Goal: Information Seeking & Learning: Check status

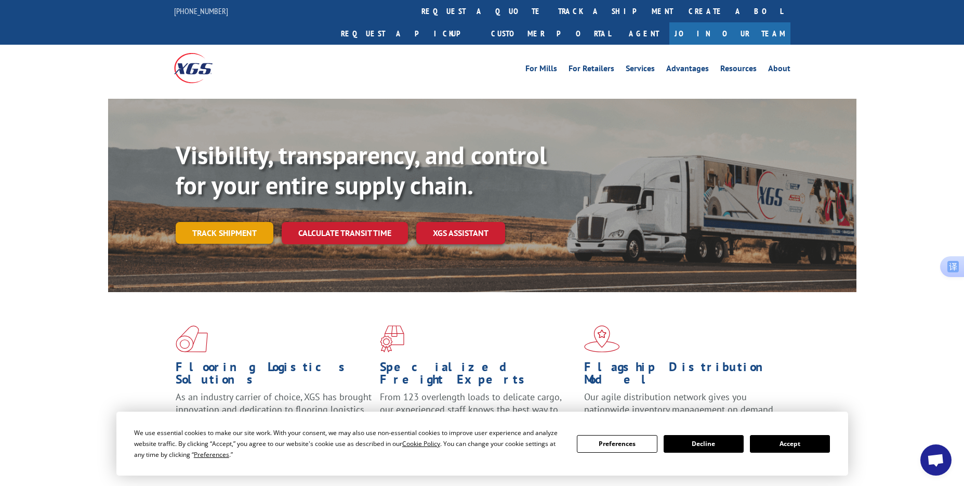
click at [247, 222] on link "Track shipment" at bounding box center [225, 233] width 98 height 22
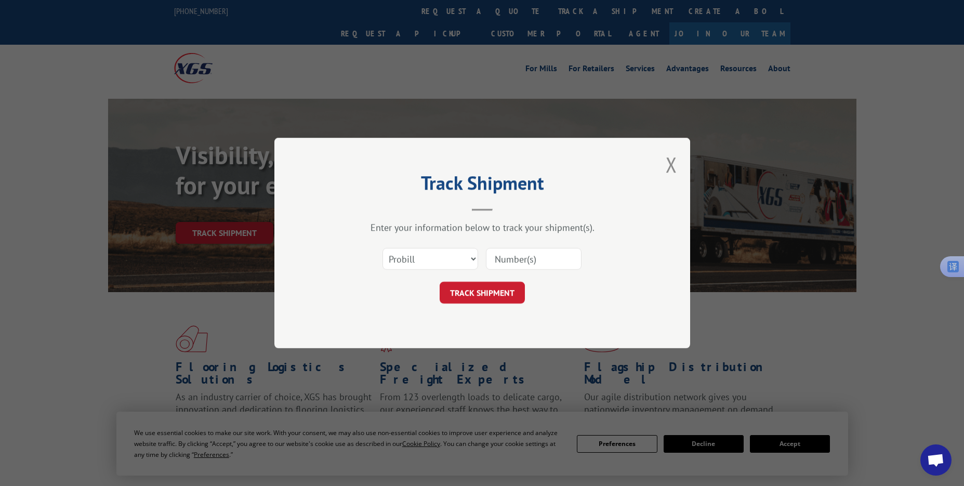
click at [505, 259] on input at bounding box center [534, 259] width 96 height 22
paste input "17501753"
type input "17501753"
click at [482, 286] on button "TRACK SHIPMENT" at bounding box center [482, 293] width 85 height 22
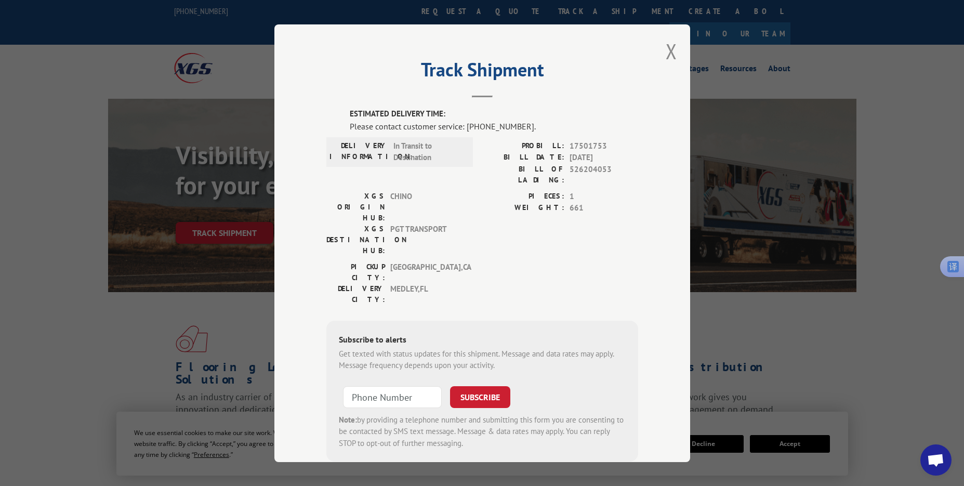
click at [673, 49] on div "Track Shipment ESTIMATED DELIVERY TIME: Please contact customer service: (844) …" at bounding box center [482, 243] width 416 height 438
